Goal: Task Accomplishment & Management: Complete application form

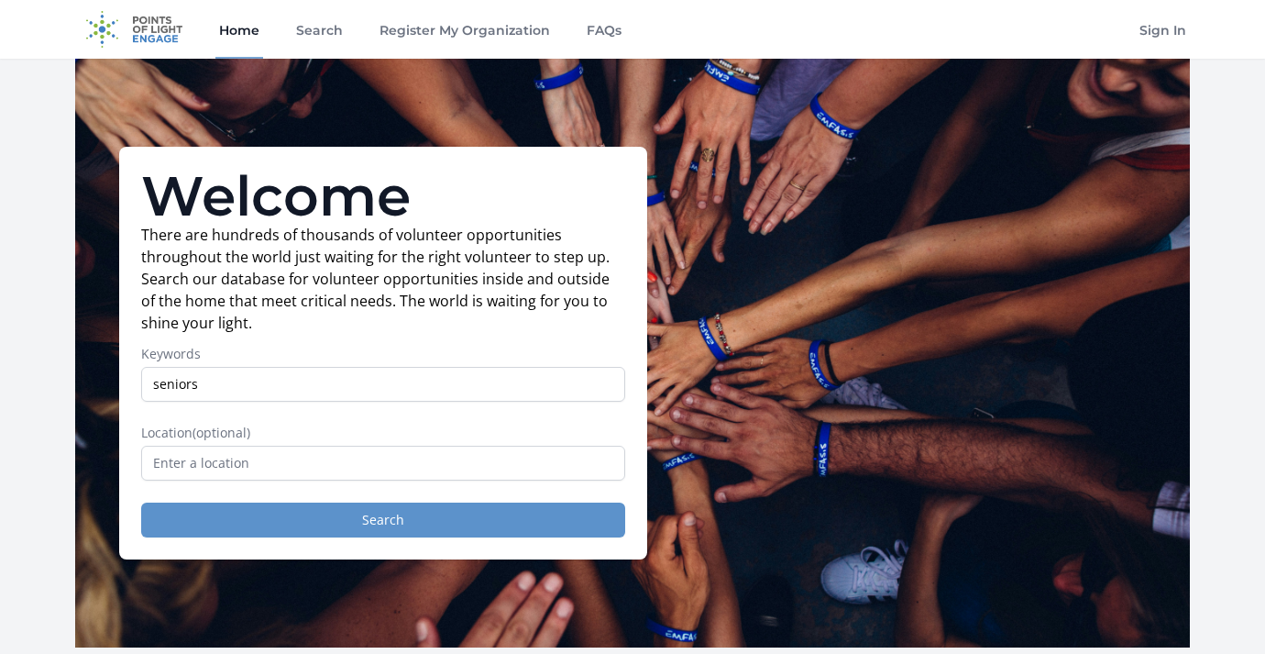
type input "seniors"
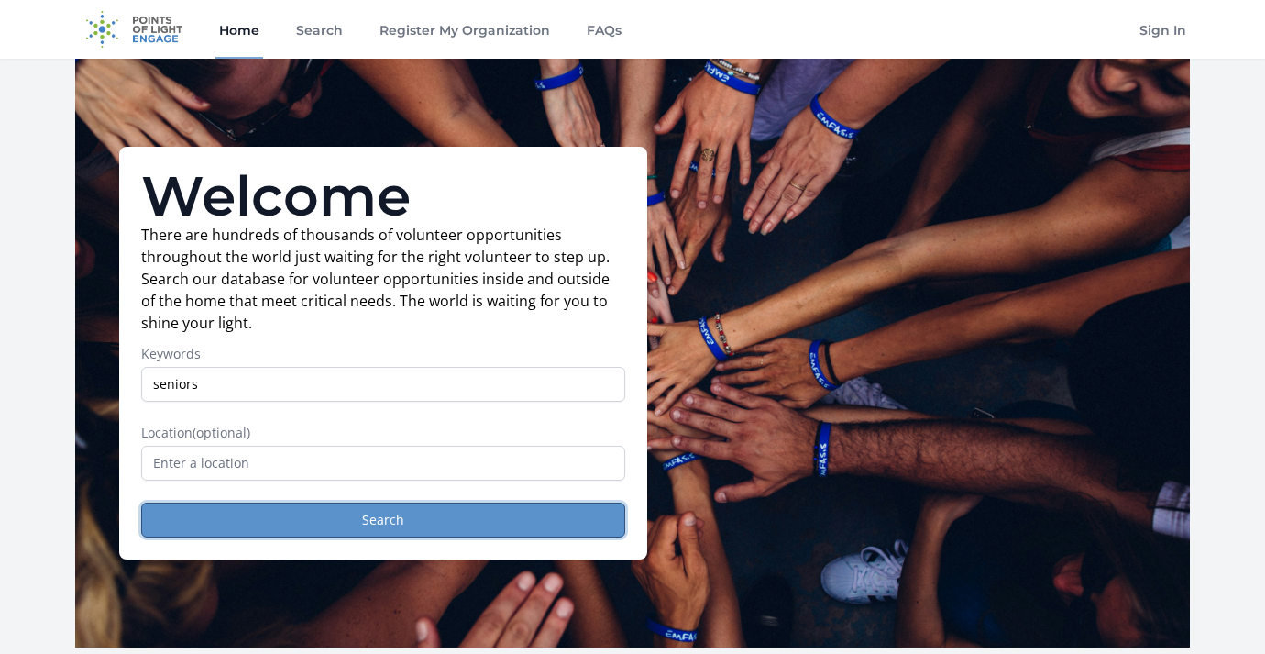
click at [447, 522] on button "Search" at bounding box center [383, 519] width 484 height 35
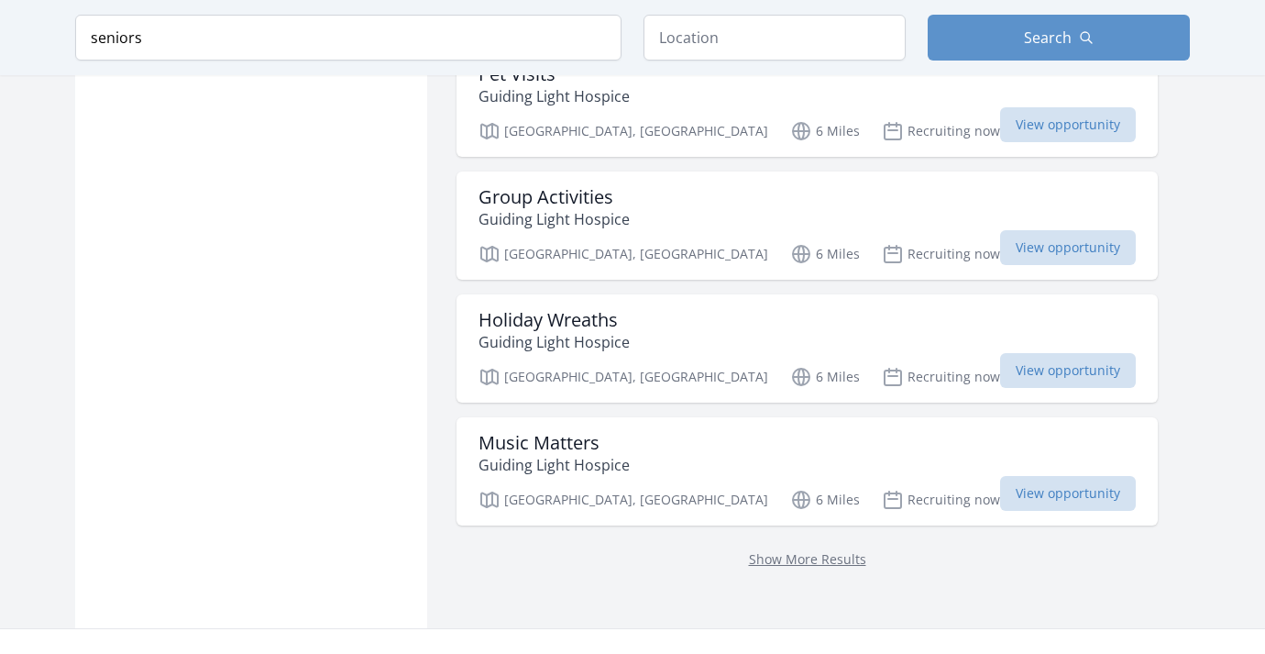
scroll to position [2291, 0]
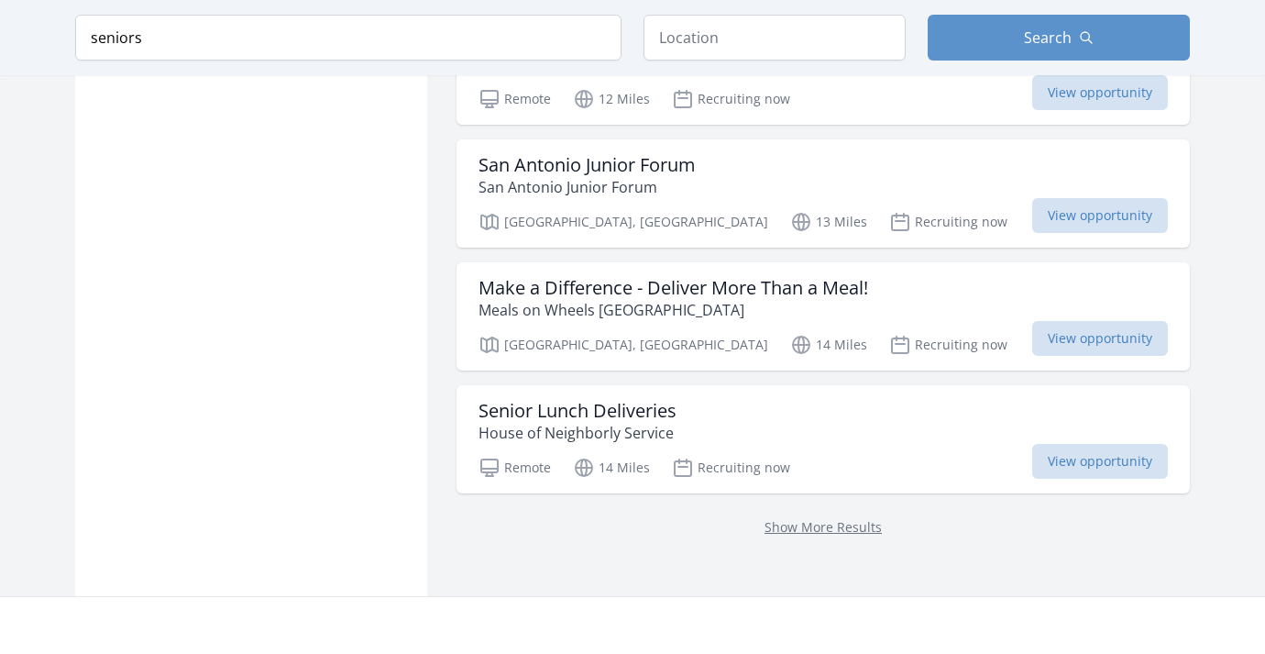
scroll to position [4932, 0]
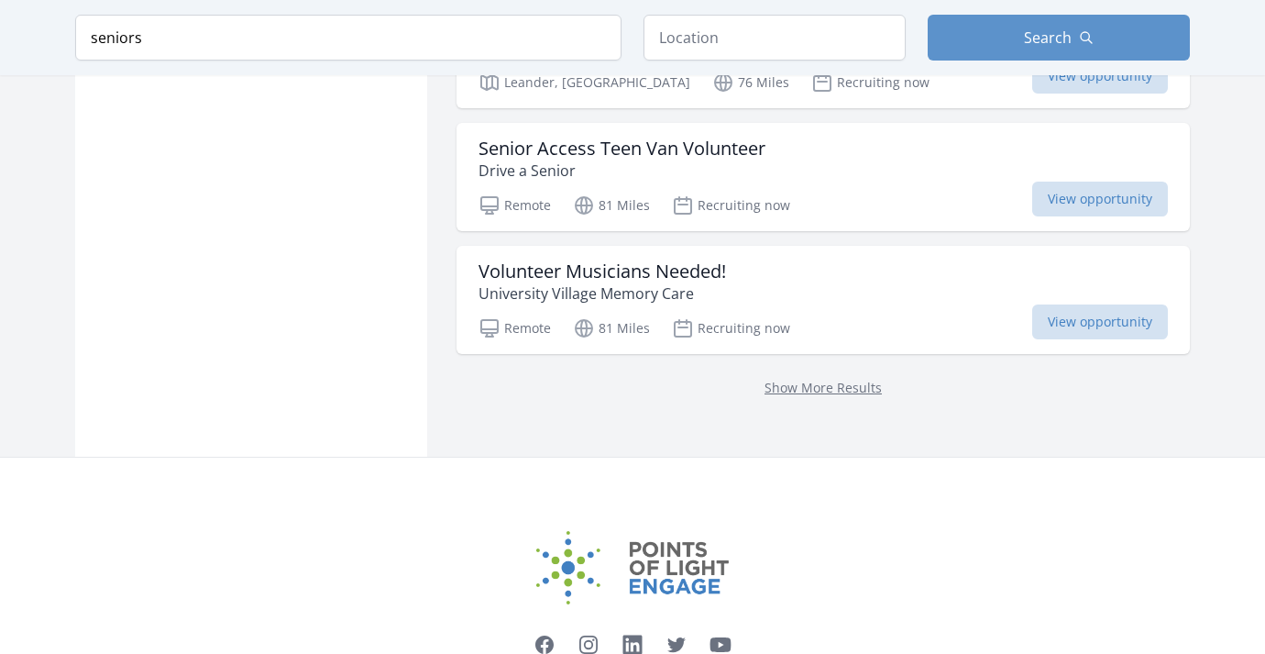
scroll to position [7403, 0]
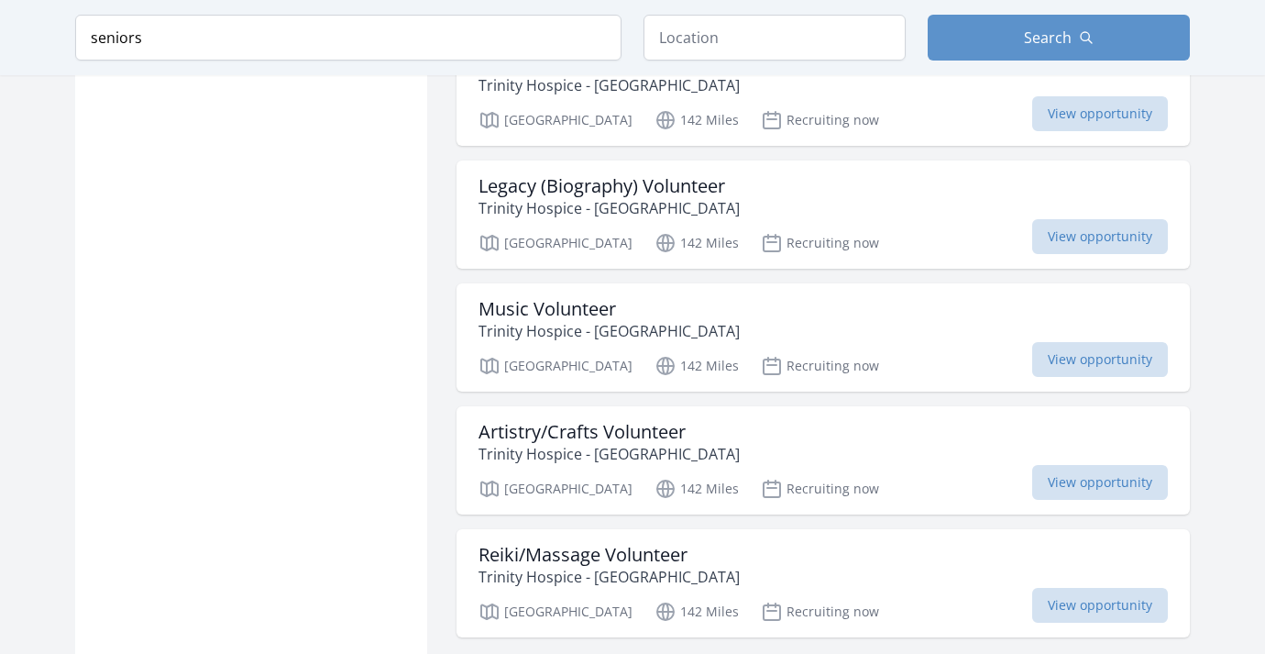
scroll to position [9860, 0]
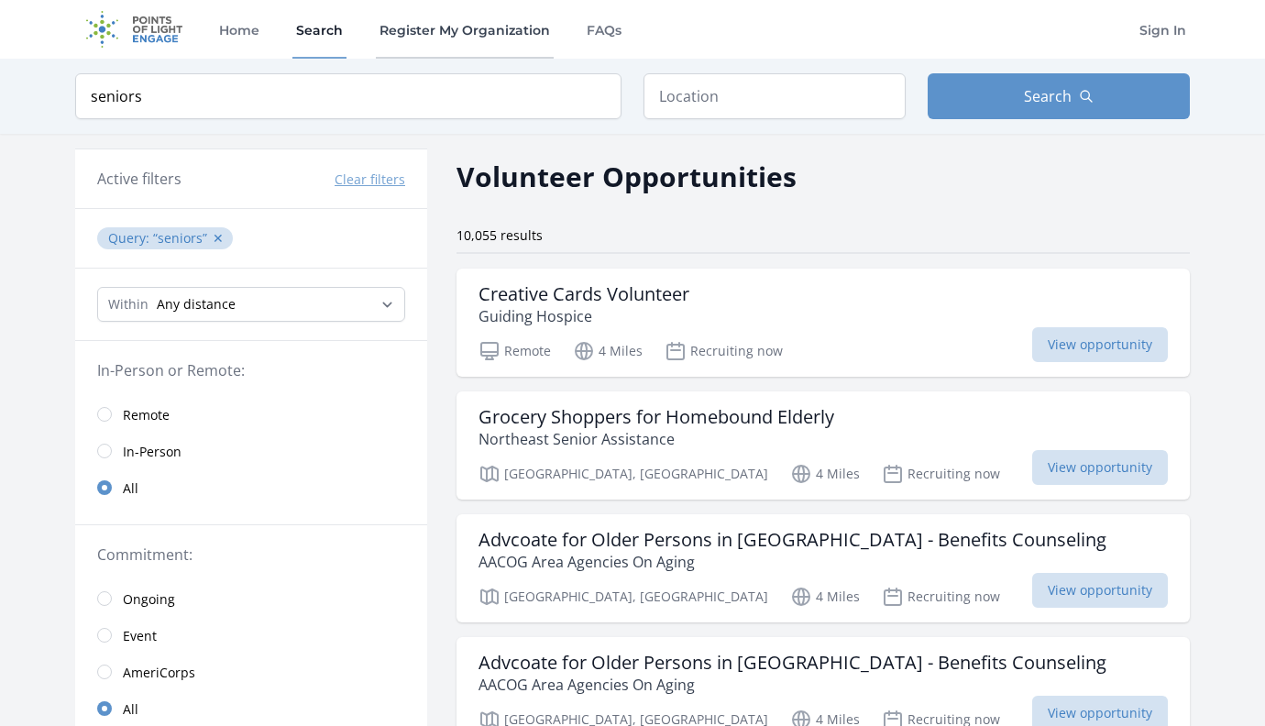
click at [445, 34] on link "Register My Organization" at bounding box center [465, 29] width 178 height 59
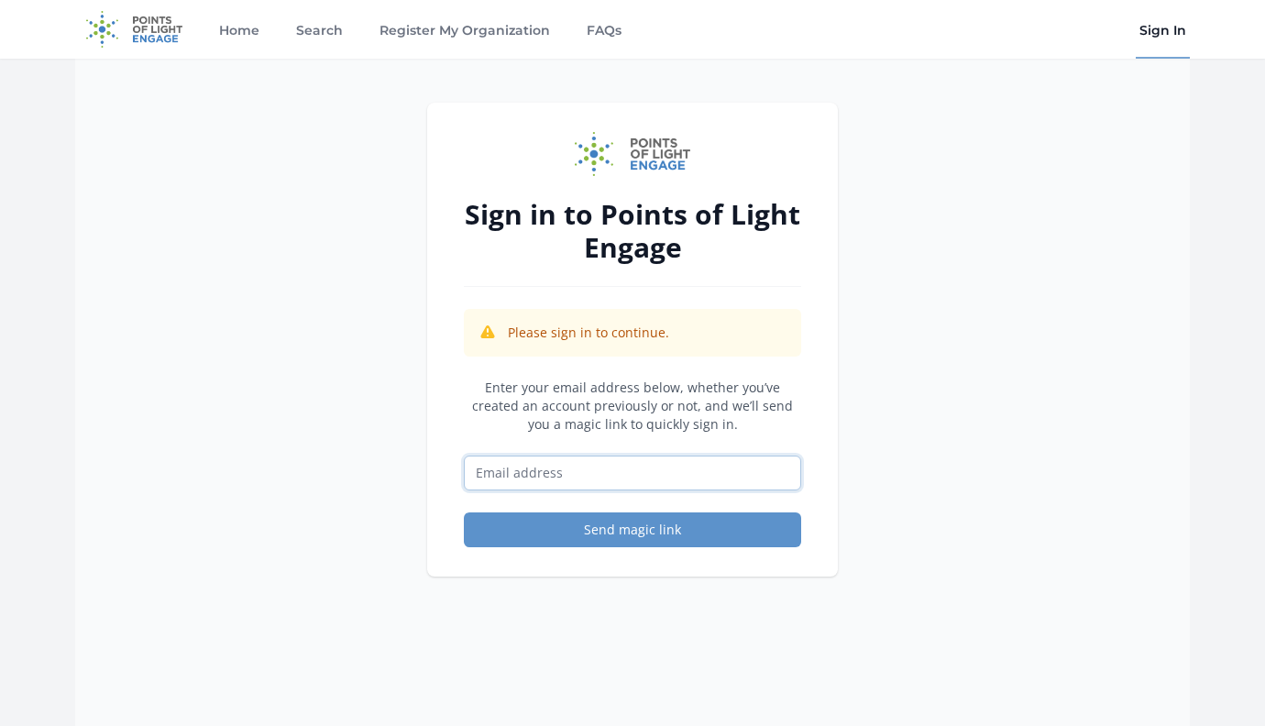
click at [610, 480] on input "Email address" at bounding box center [632, 473] width 337 height 35
type input "[EMAIL_ADDRESS][DOMAIN_NAME]"
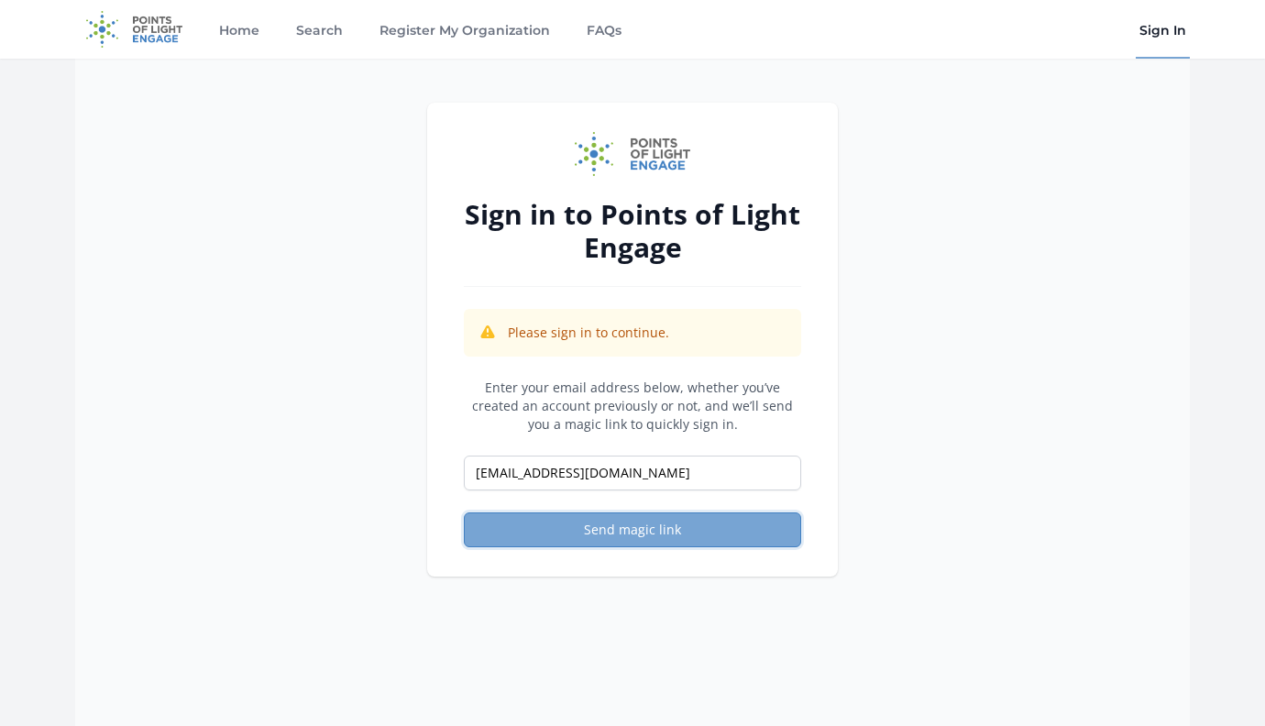
click at [581, 532] on button "Send magic link" at bounding box center [632, 529] width 337 height 35
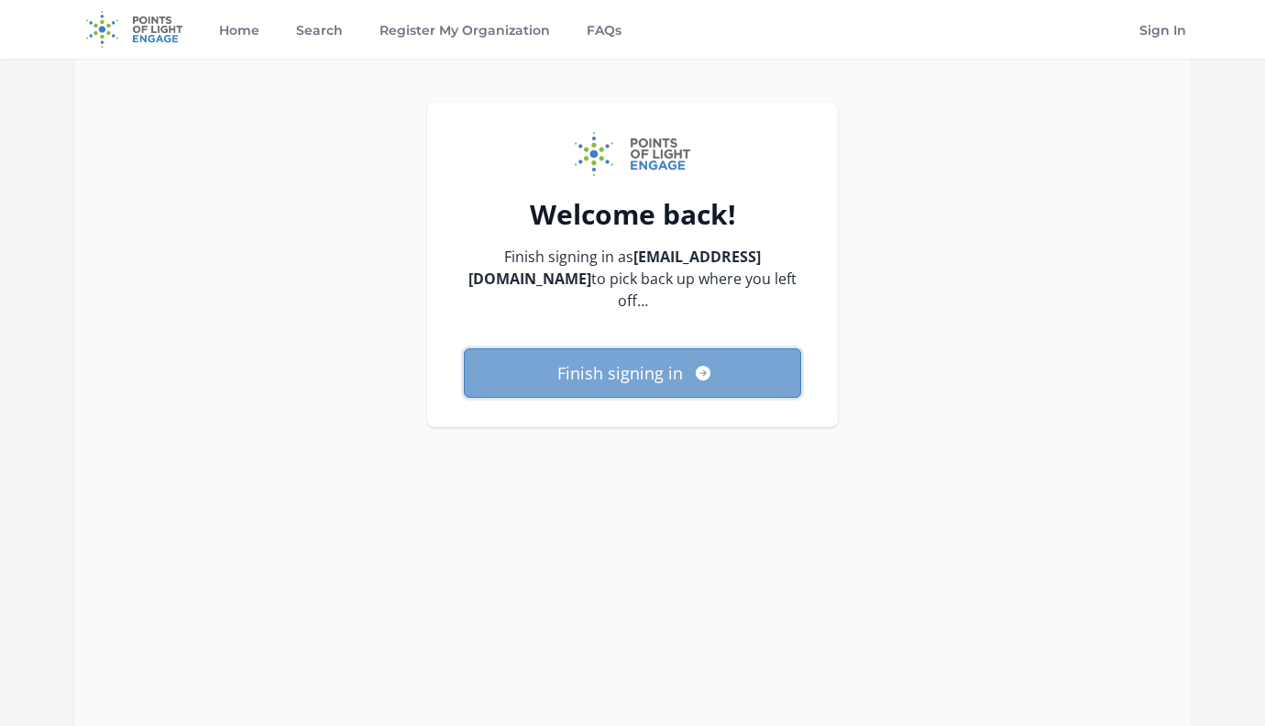
click at [566, 368] on button "Finish signing in" at bounding box center [632, 372] width 337 height 49
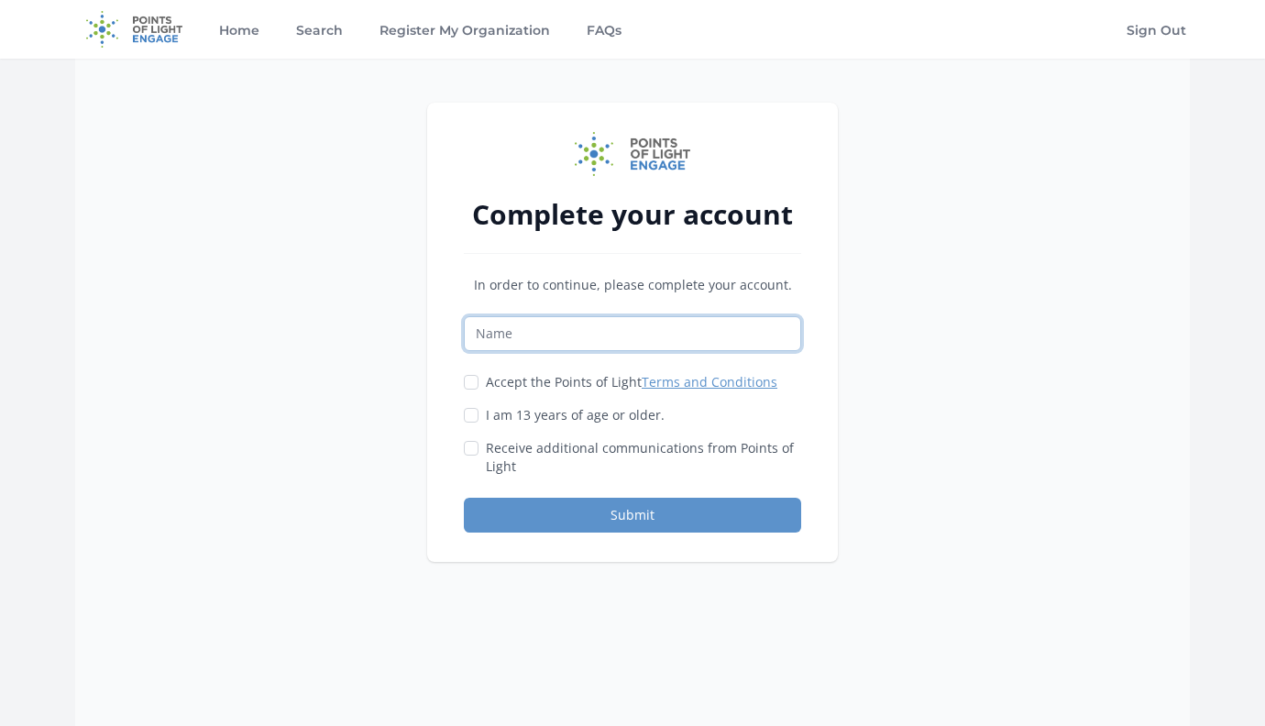
click at [558, 344] on input "Name" at bounding box center [632, 333] width 337 height 35
type input "Adopt A Senior"
click at [473, 386] on input "Accept the Points of Light Terms and Conditions" at bounding box center [471, 382] width 15 height 15
checkbox input "true"
click at [471, 415] on input "I am 13 years of age or older." at bounding box center [471, 415] width 15 height 15
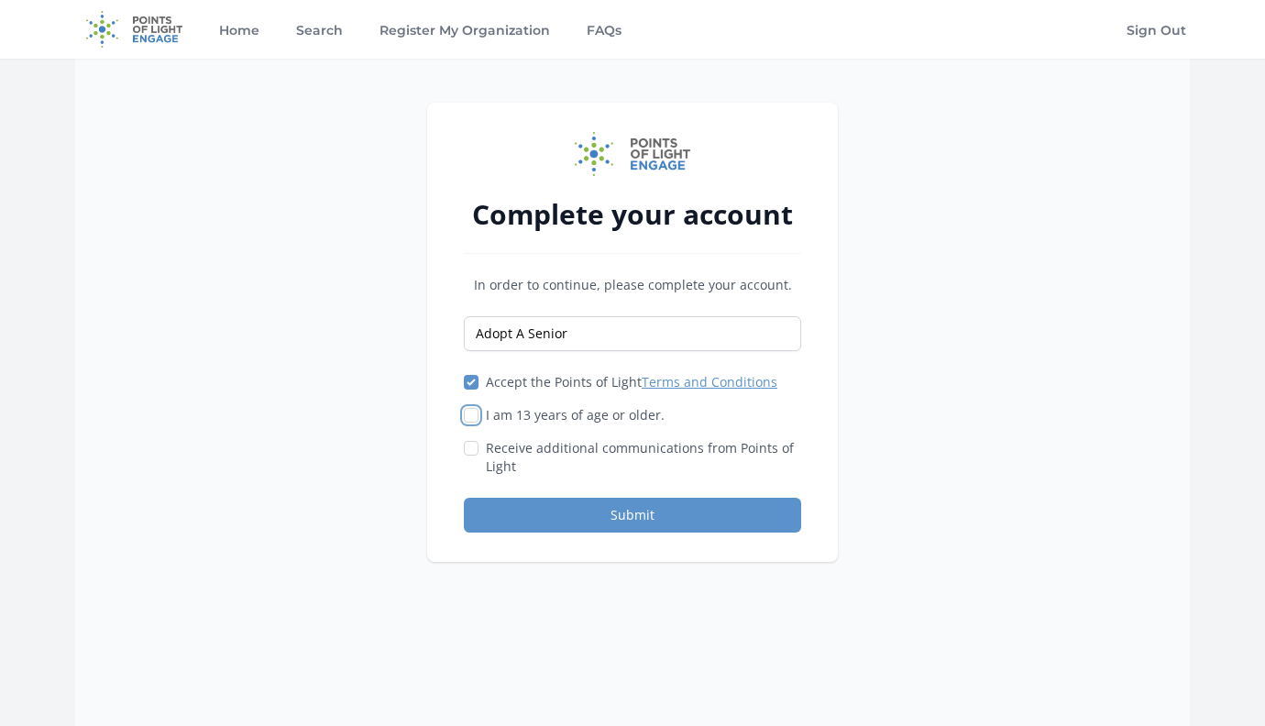
checkbox input "true"
click at [499, 504] on button "Submit" at bounding box center [632, 515] width 337 height 35
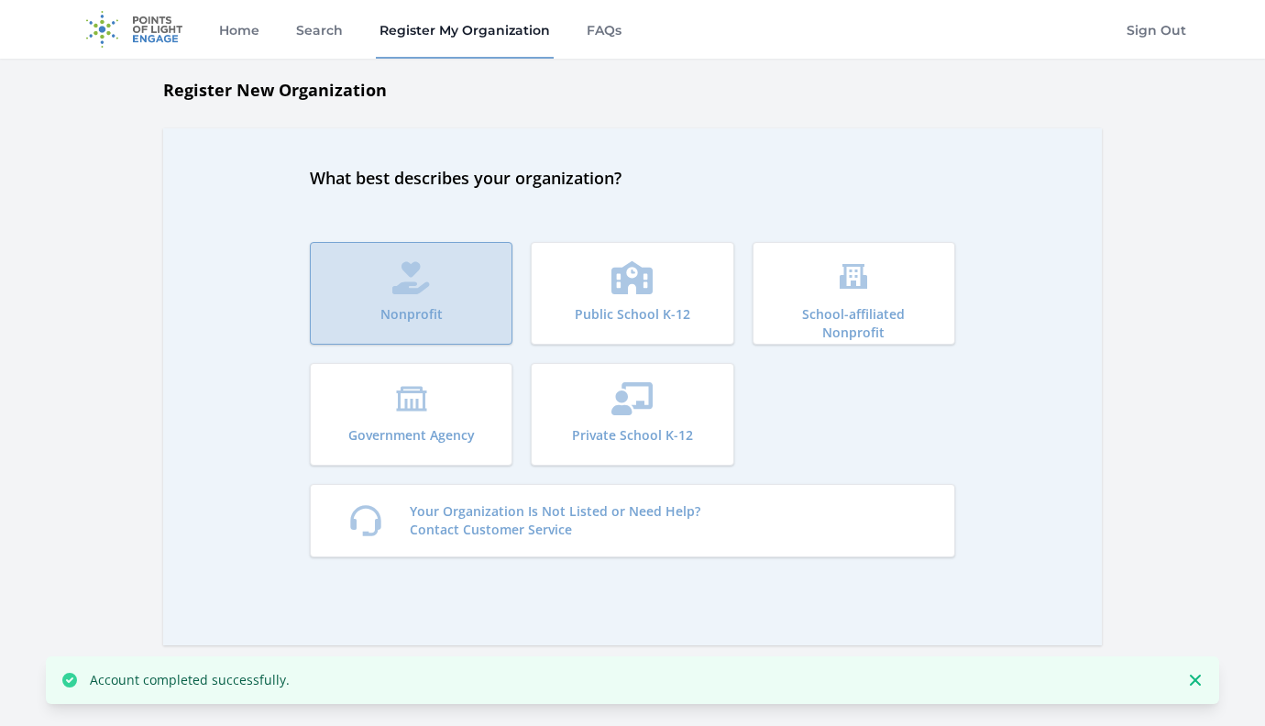
click at [429, 290] on icon "submit" at bounding box center [411, 277] width 38 height 33
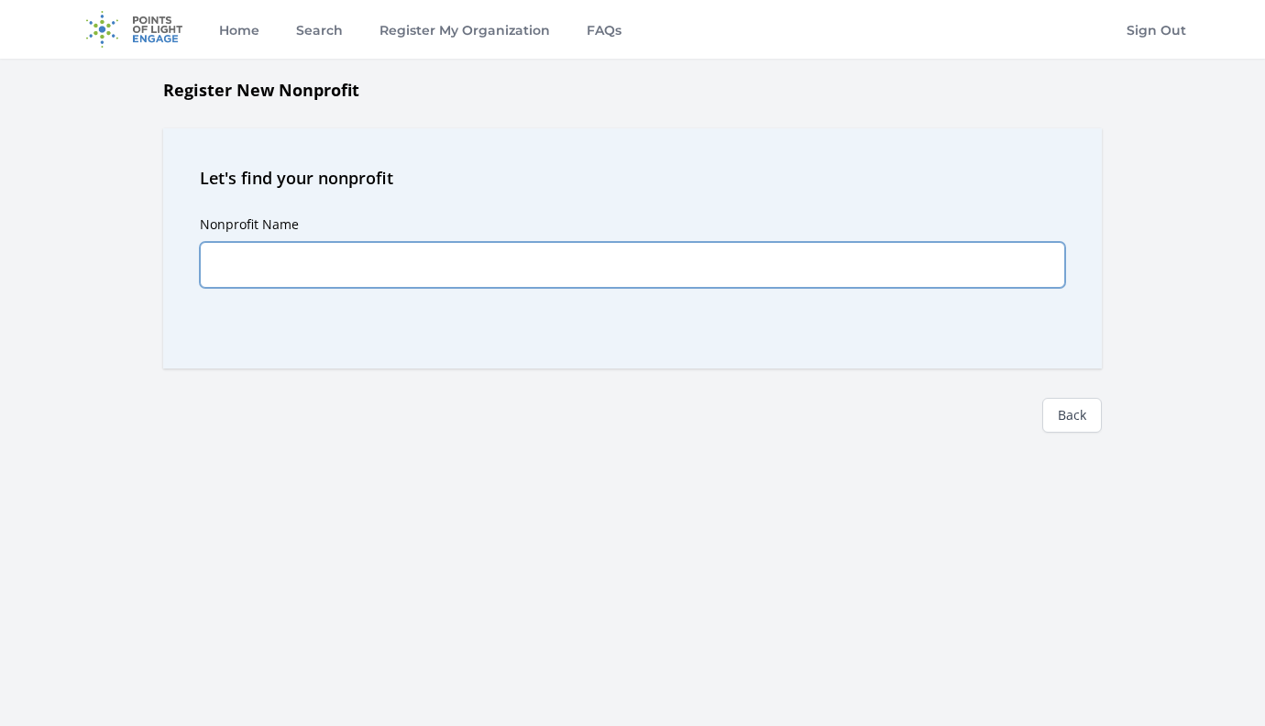
click at [369, 280] on input "Nonprofit Name" at bounding box center [632, 265] width 865 height 46
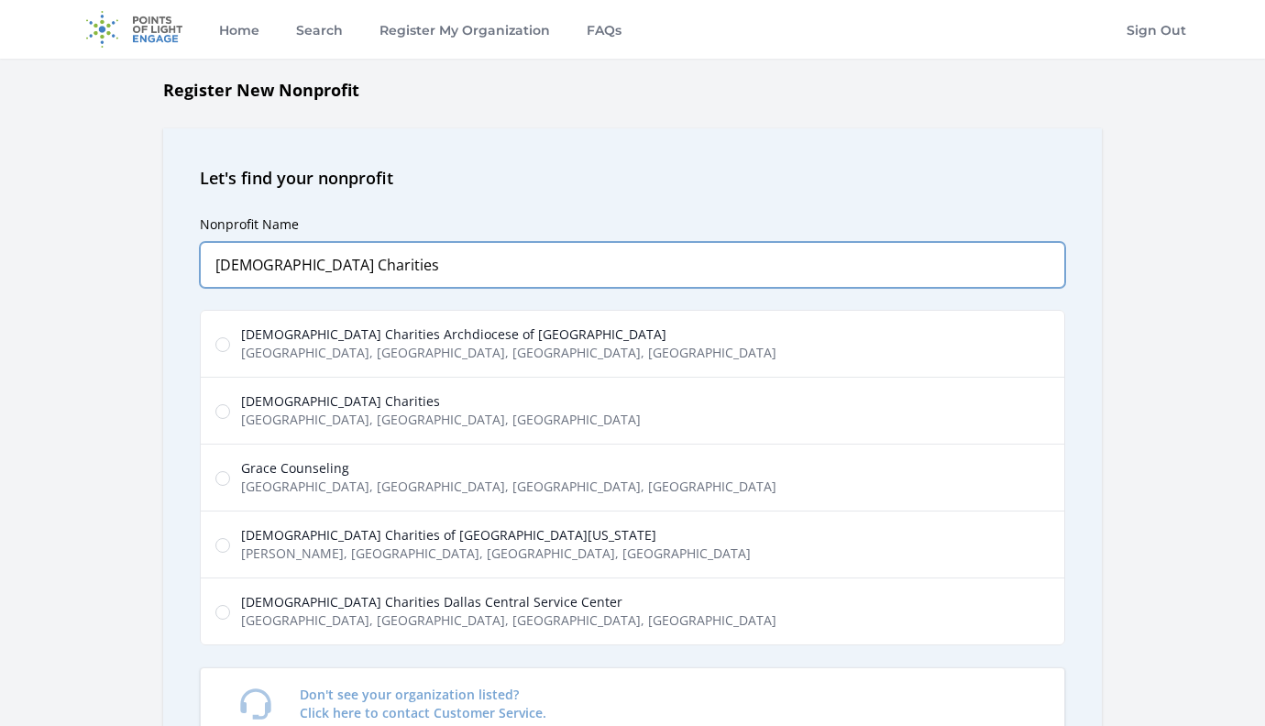
type input "[DEMOGRAPHIC_DATA] Charities"
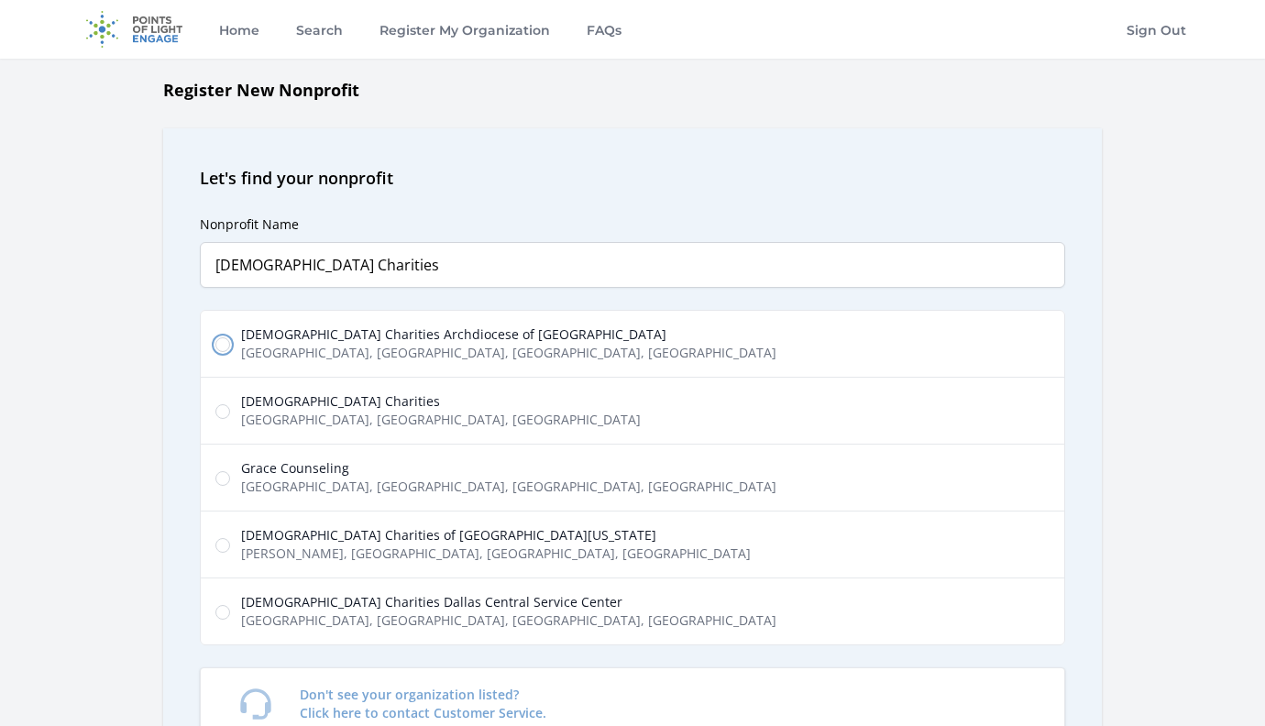
click at [221, 341] on input "[DEMOGRAPHIC_DATA] Charities Archdiocese of [GEOGRAPHIC_DATA][PERSON_NAME][GEOG…" at bounding box center [222, 344] width 15 height 15
radio input "true"
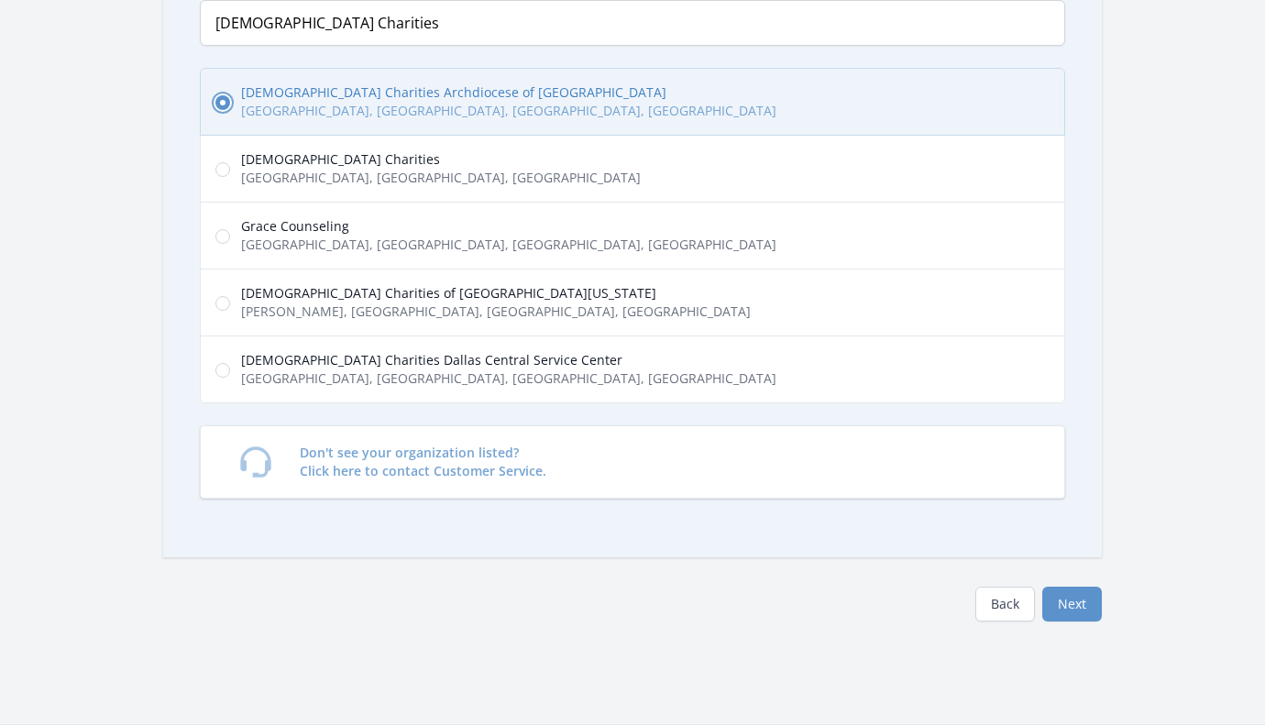
scroll to position [275, 0]
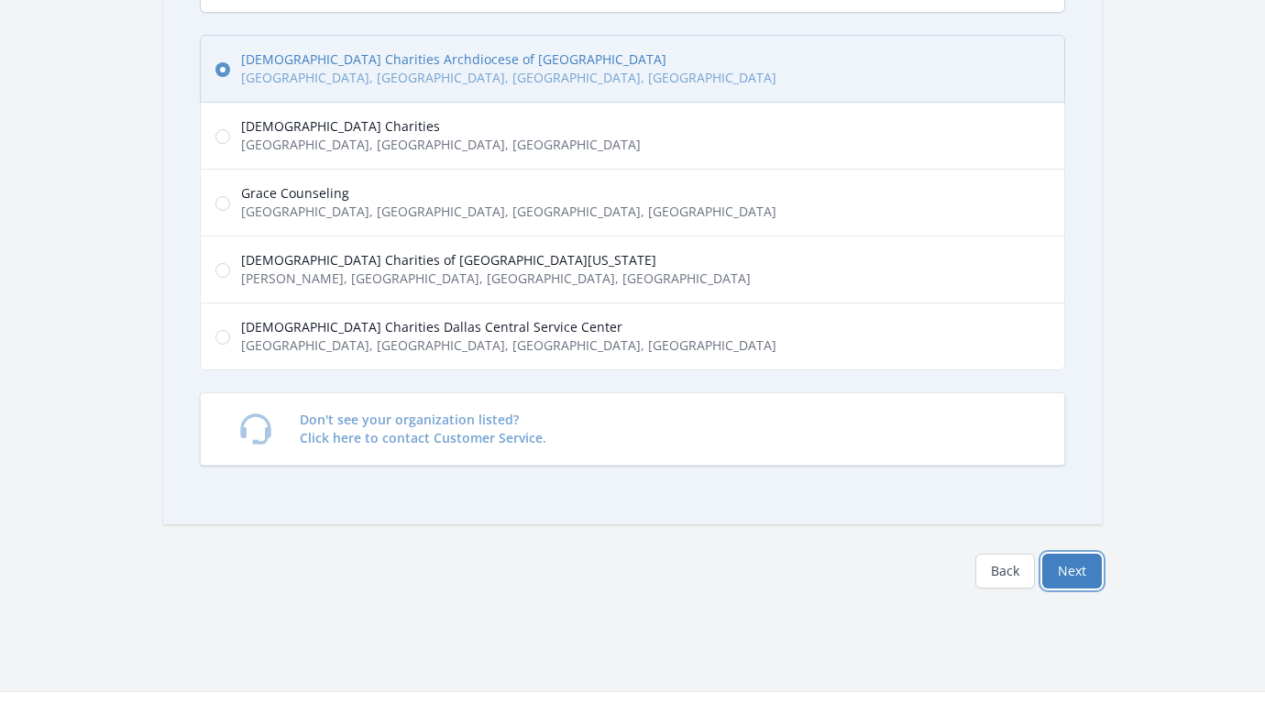
click at [1067, 570] on button "Next" at bounding box center [1072, 571] width 60 height 35
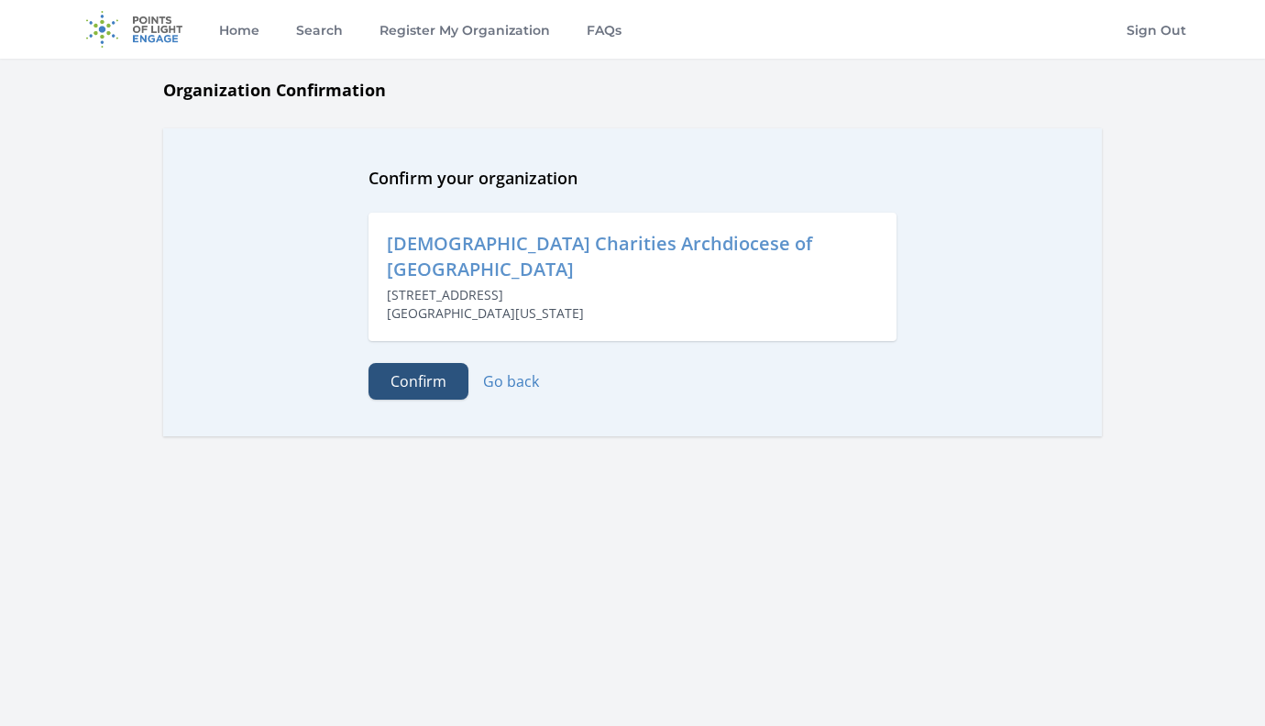
click at [397, 363] on button "Confirm" at bounding box center [418, 381] width 100 height 37
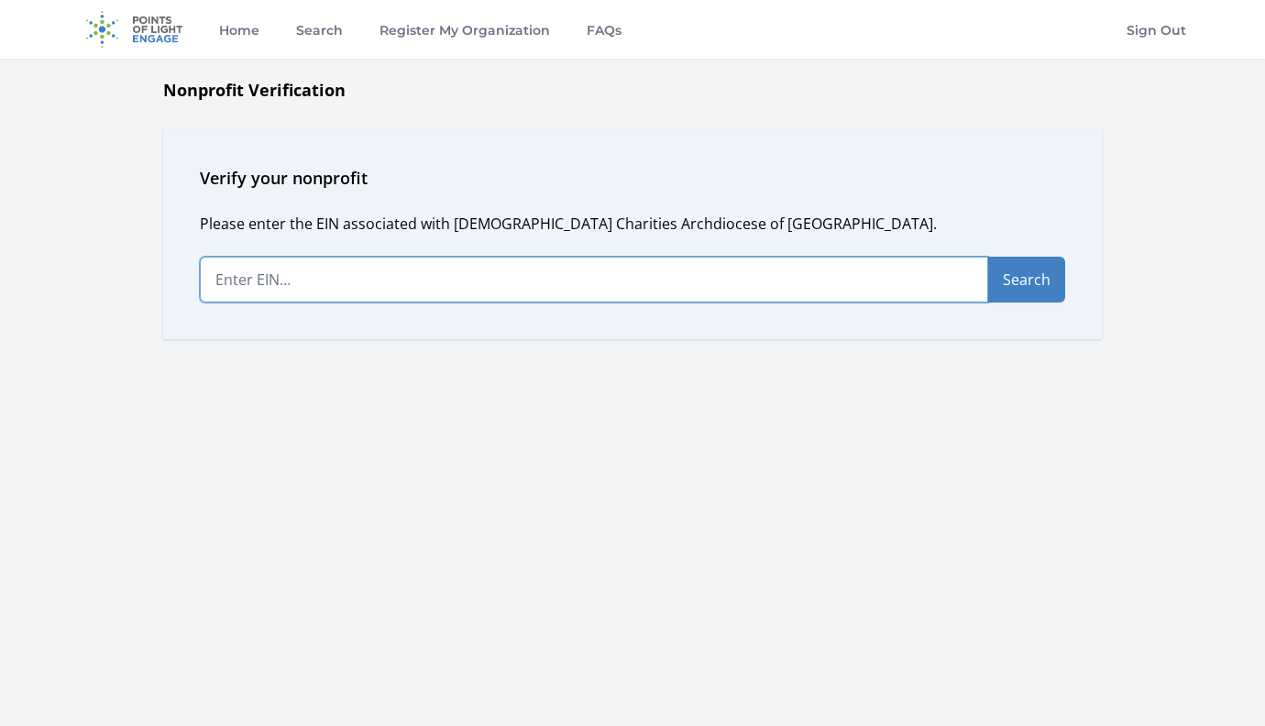
click at [479, 278] on input "text" at bounding box center [594, 280] width 788 height 46
click at [253, 24] on link "Home" at bounding box center [239, 29] width 48 height 59
